Goal: Information Seeking & Learning: Learn about a topic

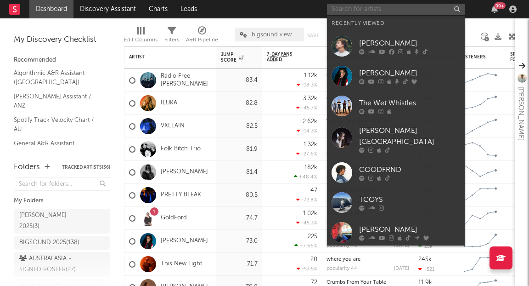
click at [374, 4] on input "text" at bounding box center [396, 9] width 138 height 11
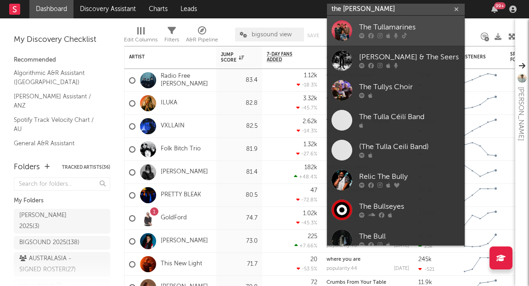
type input "the [PERSON_NAME]"
click at [374, 28] on div "The Tullamarines" at bounding box center [409, 27] width 101 height 11
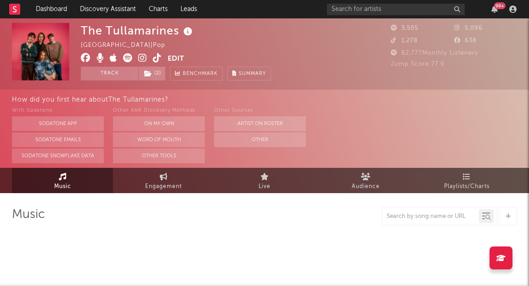
select select "1w"
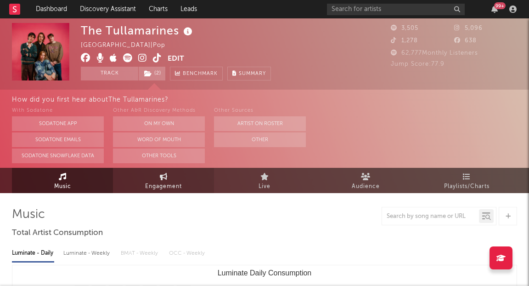
click at [142, 177] on link "Engagement" at bounding box center [163, 180] width 101 height 25
select select "1w"
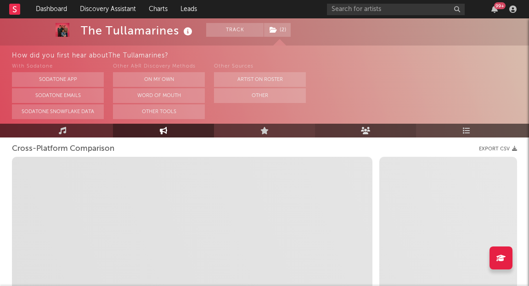
scroll to position [93, 0]
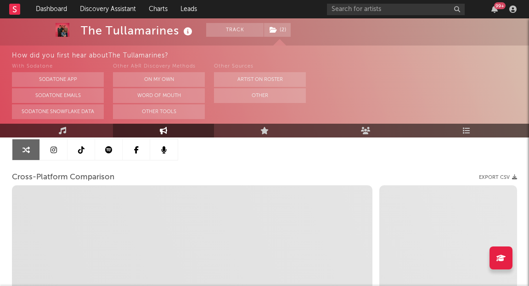
select select "1m"
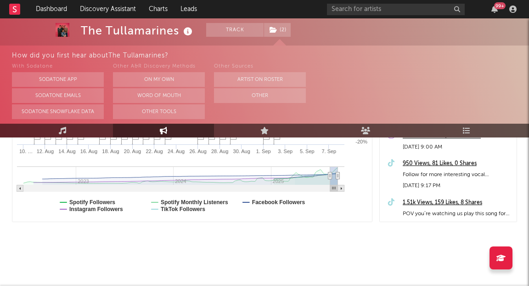
scroll to position [0, 0]
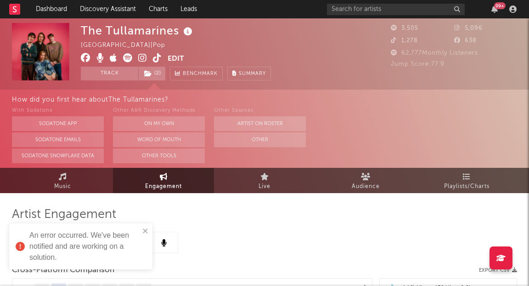
click at [142, 59] on icon at bounding box center [142, 57] width 9 height 9
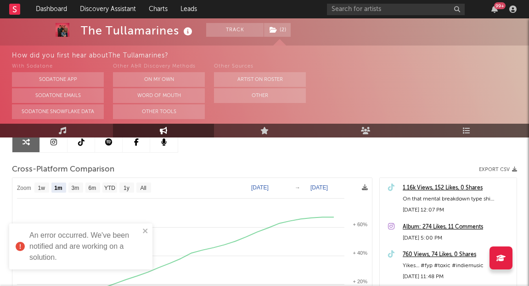
scroll to position [101, 0]
click at [145, 229] on icon "close" at bounding box center [145, 230] width 6 height 7
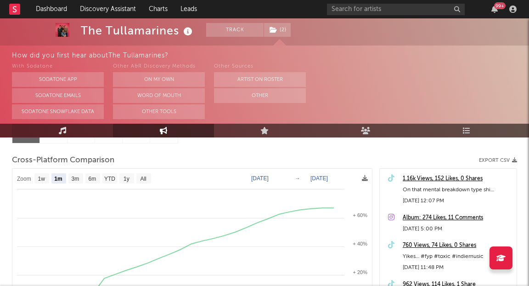
scroll to position [104, 0]
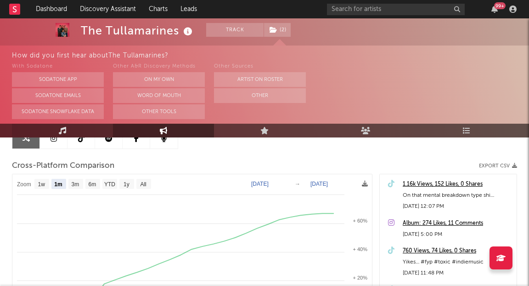
click at [81, 133] on link "Music" at bounding box center [62, 130] width 101 height 14
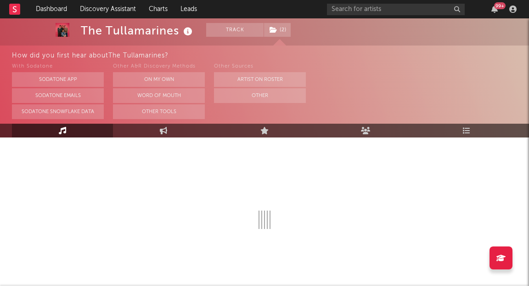
select select "1w"
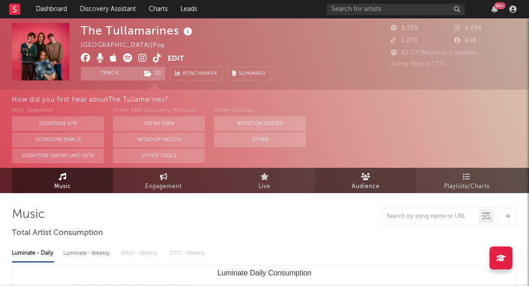
click at [374, 181] on span "Audience" at bounding box center [366, 186] width 28 height 11
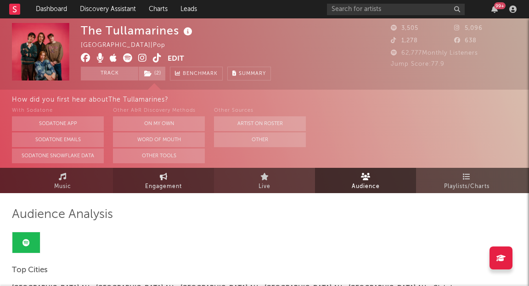
click at [169, 179] on link "Engagement" at bounding box center [163, 180] width 101 height 25
select select "1w"
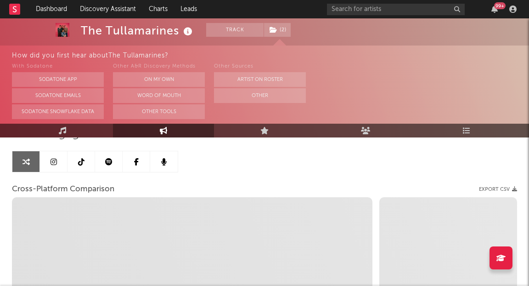
scroll to position [80, 0]
select select "1m"
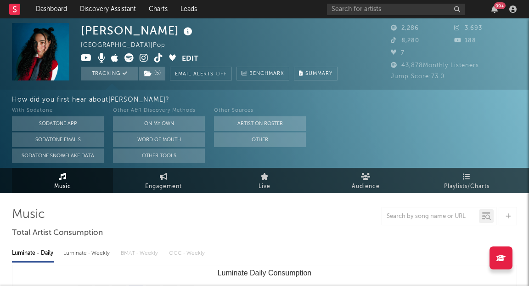
select select "6m"
